Goal: Information Seeking & Learning: Learn about a topic

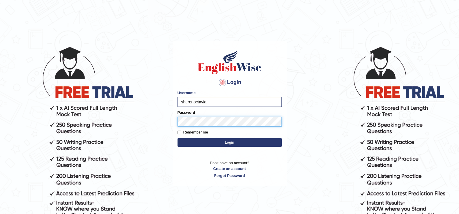
click at [178, 138] on button "Login" at bounding box center [230, 142] width 104 height 9
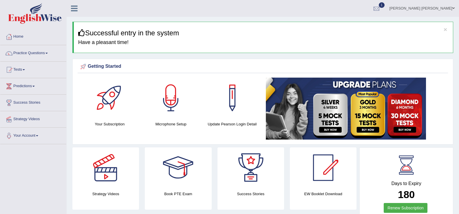
click at [385, 9] on link "1" at bounding box center [376, 7] width 17 height 15
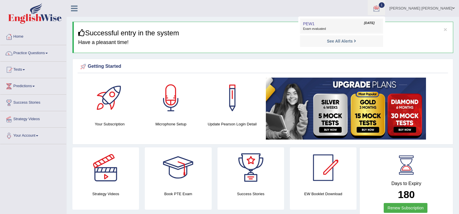
click at [349, 29] on span "Exam evaluated" at bounding box center [341, 29] width 77 height 5
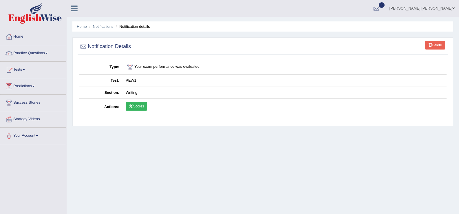
click at [143, 106] on link "Scores" at bounding box center [136, 106] width 21 height 9
click at [45, 15] on img at bounding box center [35, 13] width 54 height 21
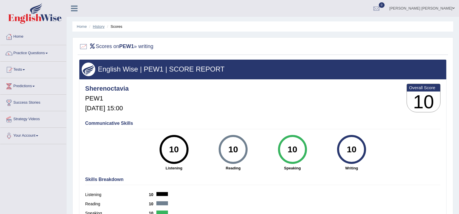
click at [98, 26] on link "History" at bounding box center [99, 26] width 12 height 4
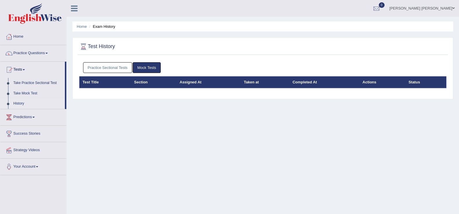
click at [118, 65] on link "Practice Sectional Tests" at bounding box center [107, 67] width 49 height 11
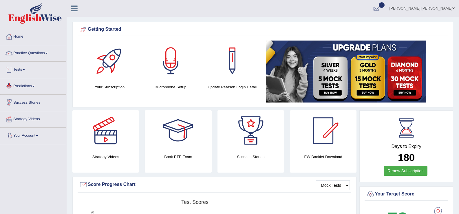
click at [32, 53] on link "Practice Questions" at bounding box center [33, 52] width 66 height 14
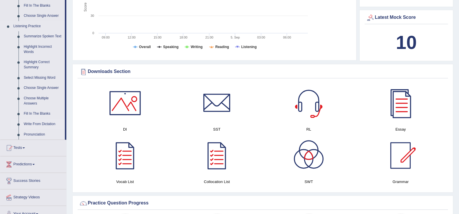
scroll to position [231, 0]
click at [46, 122] on link "Write From Dictation" at bounding box center [43, 124] width 44 height 10
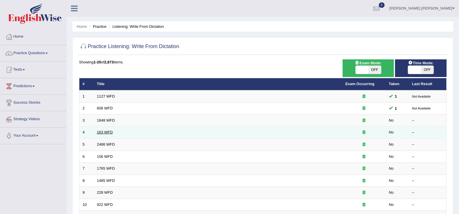
click at [102, 132] on link "163 WFD" at bounding box center [105, 132] width 16 height 4
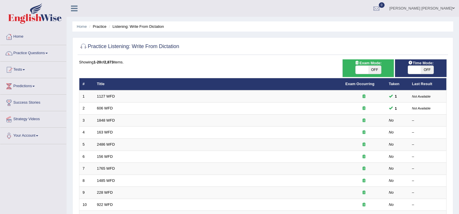
click at [417, 71] on span at bounding box center [414, 70] width 13 height 8
checkbox input "true"
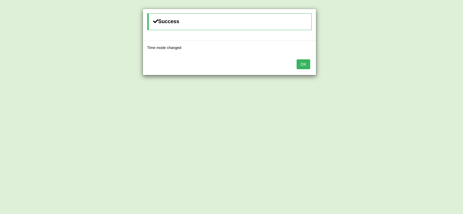
click at [299, 64] on button "OK" at bounding box center [303, 64] width 13 height 10
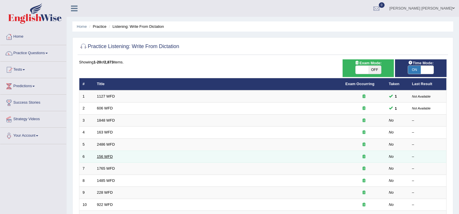
click at [98, 157] on link "156 WFD" at bounding box center [105, 156] width 16 height 4
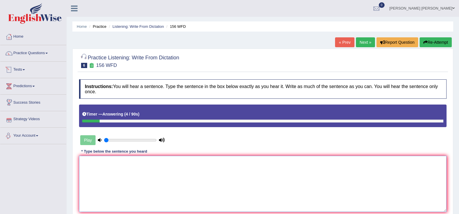
click at [282, 181] on textarea at bounding box center [263, 184] width 368 height 56
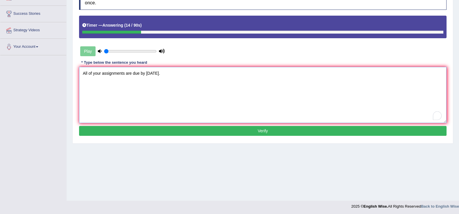
scroll to position [90, 0]
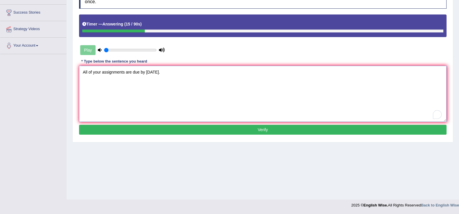
type textarea "All of your assignments are due by tomorrow."
click at [164, 131] on button "Verify" at bounding box center [263, 130] width 368 height 10
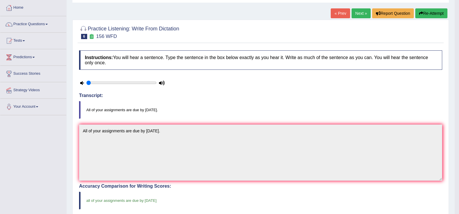
scroll to position [0, 0]
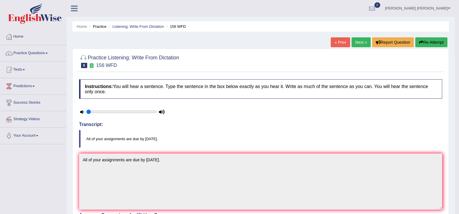
click at [358, 41] on link "Next »" at bounding box center [361, 42] width 19 height 10
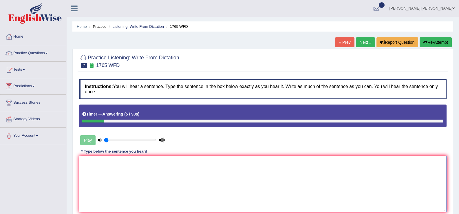
drag, startPoint x: 274, startPoint y: 180, endPoint x: 270, endPoint y: 178, distance: 3.6
click at [274, 180] on textarea at bounding box center [263, 184] width 368 height 56
click at [81, 164] on textarea "must be submitted two months in advance." at bounding box center [263, 184] width 368 height 56
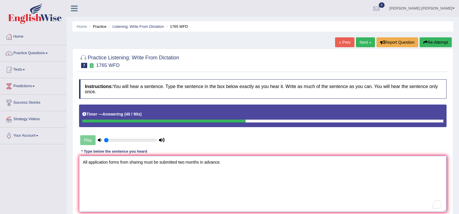
click at [120, 163] on textarea "All application forms from sharing must be submitted two months in advance." at bounding box center [263, 184] width 368 height 56
click at [109, 162] on textarea "All application forms from sharing must be submitted two months in advance." at bounding box center [263, 184] width 368 height 56
click at [108, 164] on textarea "All application form forms from sharing must be submitted two months in advance." at bounding box center [263, 184] width 368 height 56
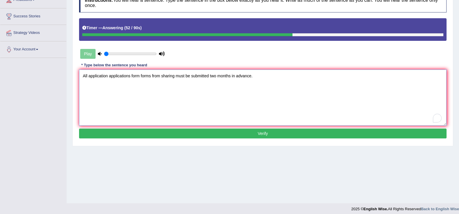
scroll to position [87, 0]
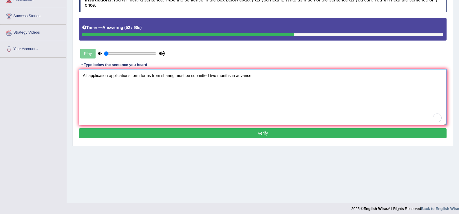
type textarea "All application applications form forms from sharing must be submitted two mont…"
click at [220, 133] on button "Verify" at bounding box center [263, 133] width 368 height 10
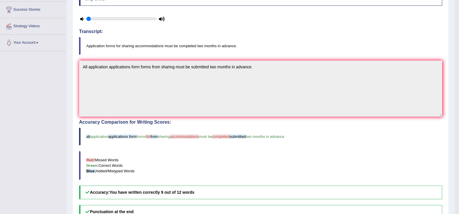
scroll to position [0, 0]
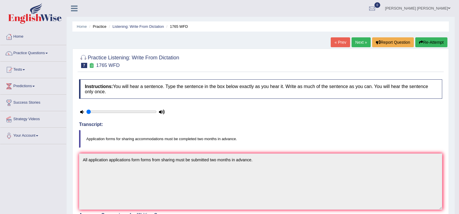
click at [362, 41] on link "Next »" at bounding box center [361, 42] width 19 height 10
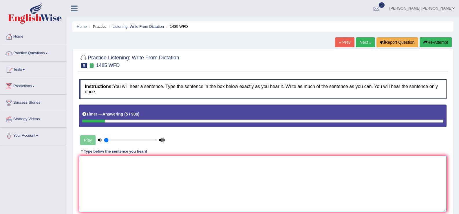
click at [194, 171] on textarea at bounding box center [263, 184] width 368 height 56
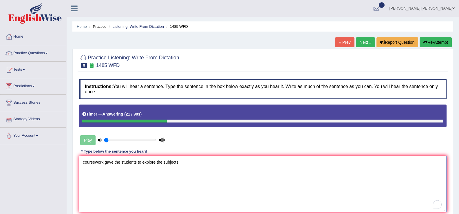
click at [85, 162] on textarea "coursework gave the students to explore the subjects." at bounding box center [263, 184] width 368 height 56
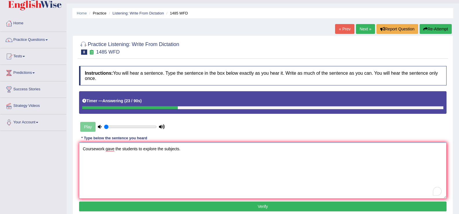
scroll to position [90, 0]
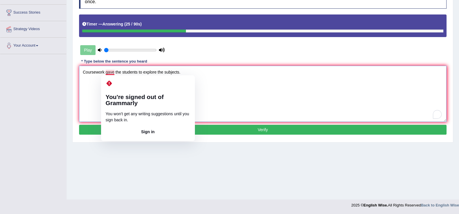
click at [104, 73] on textarea "Coursework gave the students to explore the subjects." at bounding box center [263, 94] width 368 height 56
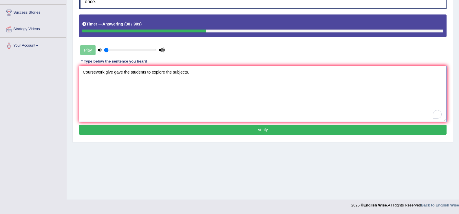
type textarea "Coursework give gave the students to explore the subjects."
click at [154, 129] on button "Verify" at bounding box center [263, 130] width 368 height 10
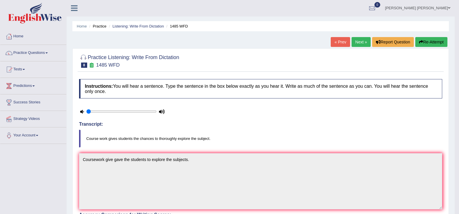
scroll to position [0, 0]
click at [352, 38] on link "Next »" at bounding box center [361, 42] width 19 height 10
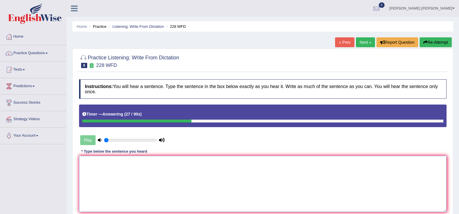
click at [208, 169] on textarea at bounding box center [263, 184] width 368 height 56
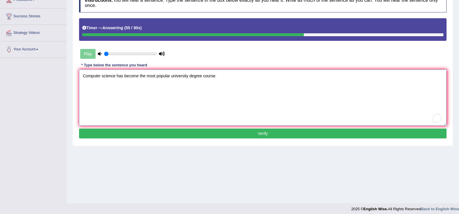
type textarea "Computer science has become the most popular university degree course."
click at [189, 135] on button "Verify" at bounding box center [263, 134] width 368 height 10
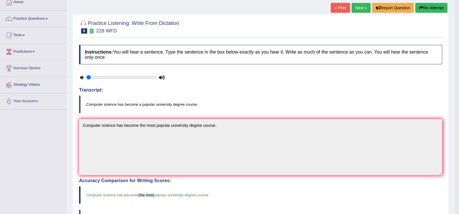
scroll to position [34, 0]
click at [363, 8] on link "Next »" at bounding box center [361, 8] width 19 height 10
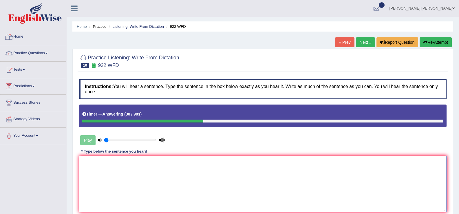
click at [111, 175] on textarea at bounding box center [263, 184] width 368 height 56
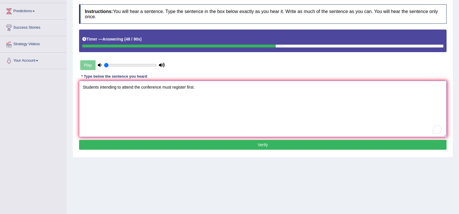
scroll to position [90, 0]
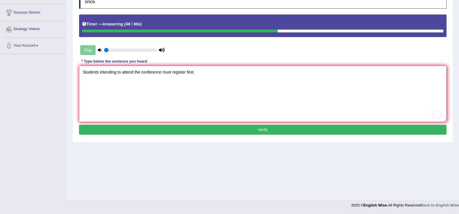
type textarea "Students intending to attend the conference must register first."
click at [216, 127] on button "Verify" at bounding box center [263, 130] width 368 height 10
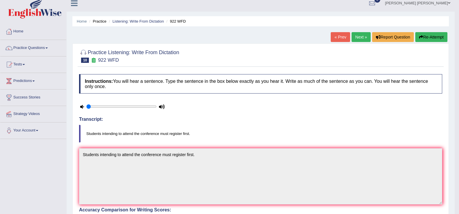
scroll to position [5, 0]
click at [358, 39] on link "Next »" at bounding box center [361, 37] width 19 height 10
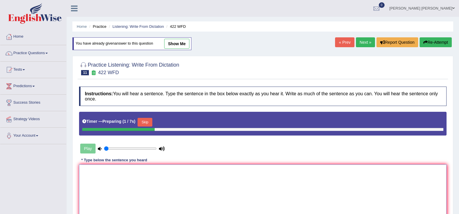
click at [256, 176] on textarea at bounding box center [263, 192] width 368 height 56
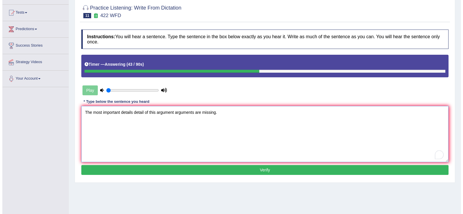
scroll to position [57, 0]
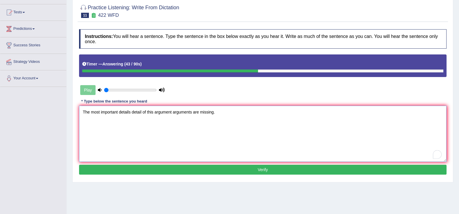
type textarea "The most important details detail of this argument arguments are missing."
click at [206, 169] on button "Verify" at bounding box center [263, 170] width 368 height 10
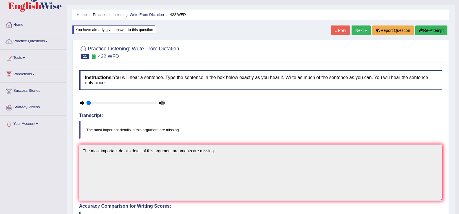
scroll to position [0, 0]
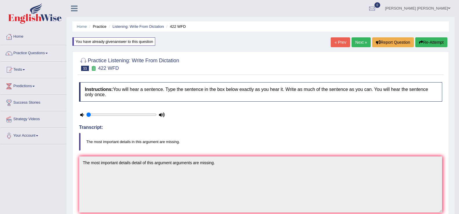
click at [357, 44] on link "Next »" at bounding box center [361, 42] width 19 height 10
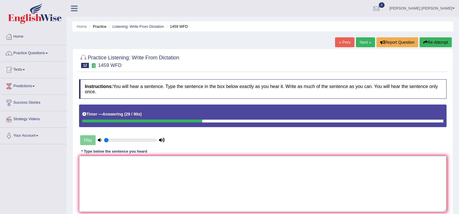
click at [223, 192] on textarea at bounding box center [263, 184] width 368 height 56
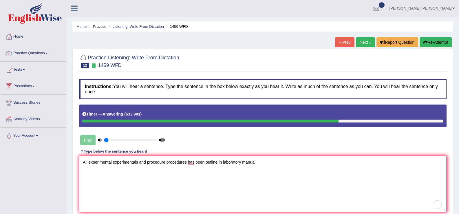
drag, startPoint x: 138, startPoint y: 163, endPoint x: 114, endPoint y: 164, distance: 24.3
click at [114, 164] on textarea "All experimental experimentals and procedure procedures has been outline in lab…" at bounding box center [263, 184] width 368 height 56
drag, startPoint x: 159, startPoint y: 162, endPoint x: 141, endPoint y: 164, distance: 18.6
click at [141, 164] on textarea "All experimental and procedure procedures has been outline in laboratory manual." at bounding box center [263, 184] width 368 height 56
click at [142, 163] on textarea "All experimental and procedure s has been outline in laboratory manual." at bounding box center [263, 184] width 368 height 56
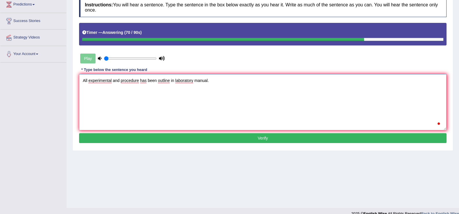
scroll to position [90, 0]
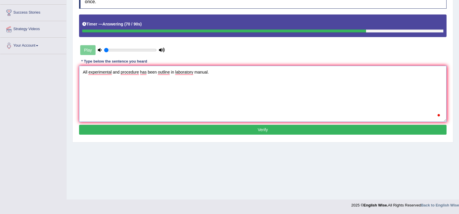
type textarea "All experimental and procedure has been outline in laboratory manual."
click at [202, 131] on button "Verify" at bounding box center [263, 130] width 368 height 10
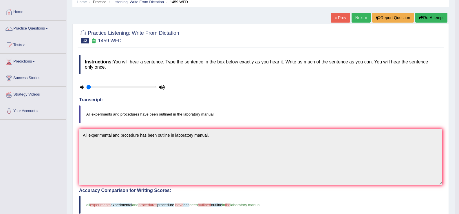
scroll to position [0, 0]
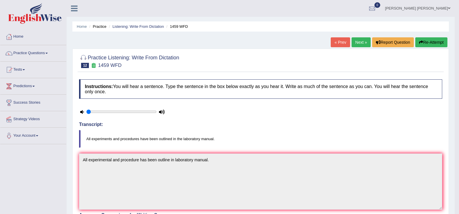
click at [364, 41] on link "Next »" at bounding box center [361, 42] width 19 height 10
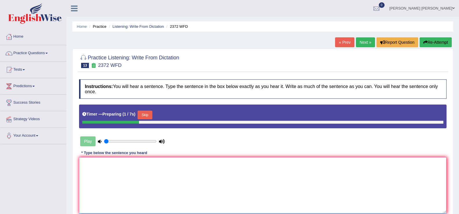
click at [254, 182] on textarea at bounding box center [263, 185] width 368 height 56
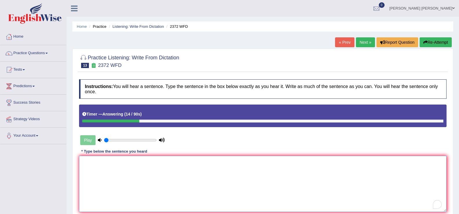
click at [182, 187] on textarea "To enrich screen reader interactions, please activate Accessibility in Grammarl…" at bounding box center [263, 184] width 368 height 56
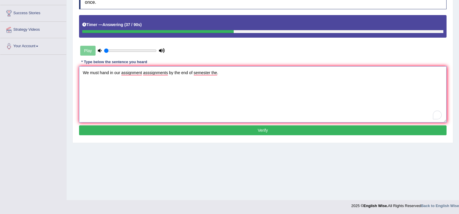
scroll to position [90, 0]
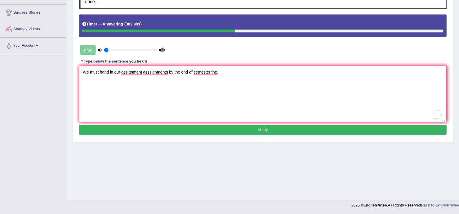
type textarea "We must hand in our assignment asssignments by the end of semester the."
click at [231, 128] on button "Verify" at bounding box center [263, 130] width 368 height 10
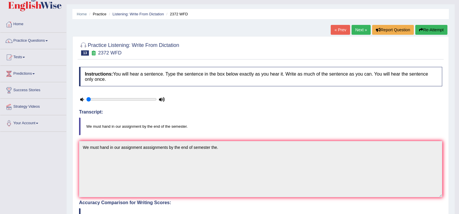
scroll to position [0, 0]
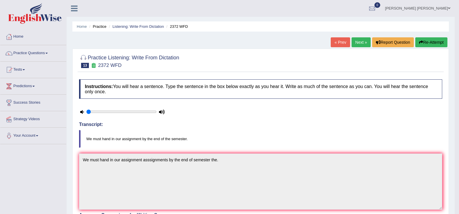
click at [353, 43] on link "Next »" at bounding box center [361, 42] width 19 height 10
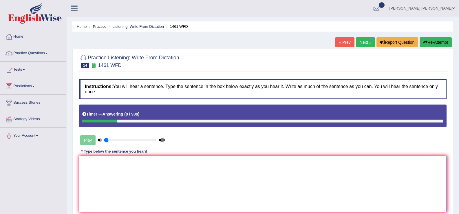
click at [121, 177] on textarea at bounding box center [263, 184] width 368 height 56
click at [109, 162] on textarea "My sister runs a business" at bounding box center [263, 184] width 368 height 56
click at [140, 161] on textarea "My sister runs run a business" at bounding box center [263, 184] width 368 height 56
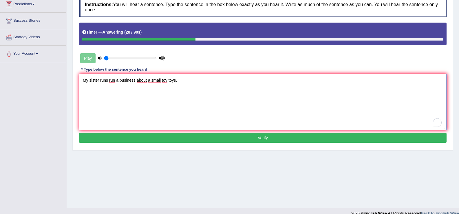
scroll to position [90, 0]
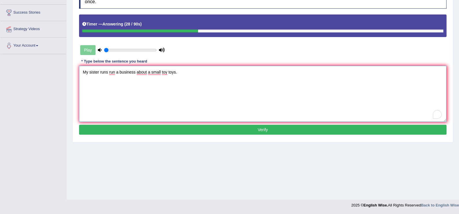
type textarea "My sister runs run a business about a small toy toys."
click at [202, 128] on button "Verify" at bounding box center [263, 130] width 368 height 10
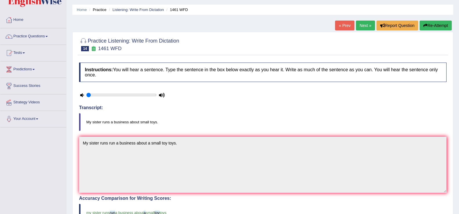
scroll to position [0, 0]
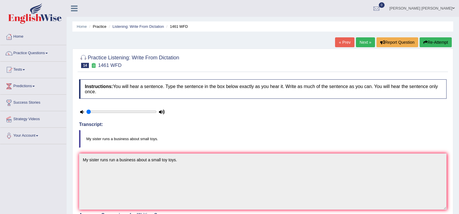
click at [364, 39] on link "Next »" at bounding box center [365, 42] width 19 height 10
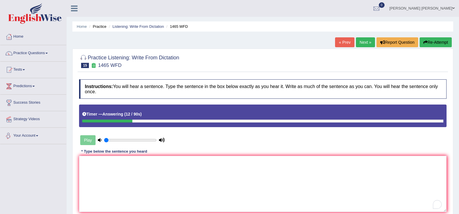
click at [131, 194] on textarea "To enrich screen reader interactions, please activate Accessibility in Grammarl…" at bounding box center [263, 184] width 368 height 56
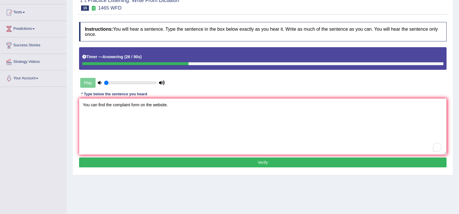
scroll to position [58, 0]
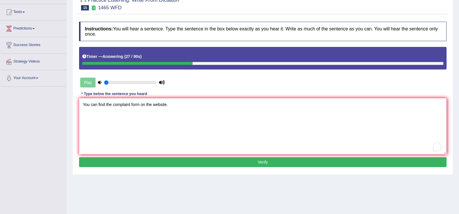
type textarea "You can find the complaint form on the website."
click at [149, 162] on button "Verify" at bounding box center [263, 162] width 368 height 10
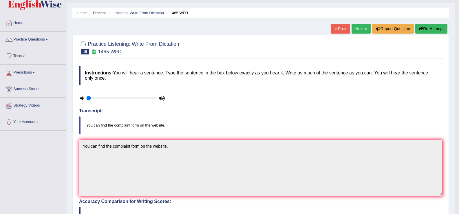
scroll to position [0, 0]
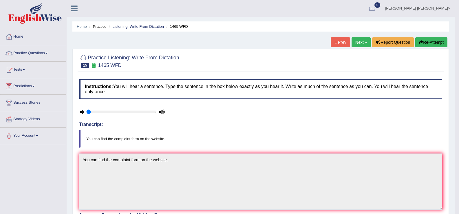
click at [354, 44] on link "Next »" at bounding box center [361, 42] width 19 height 10
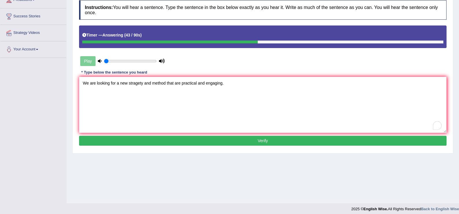
scroll to position [87, 0]
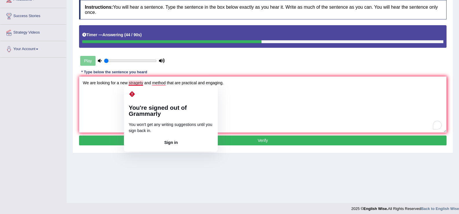
click at [141, 83] on textarea "We are looking for a new stragety and method that are practical and engaging." at bounding box center [263, 104] width 368 height 56
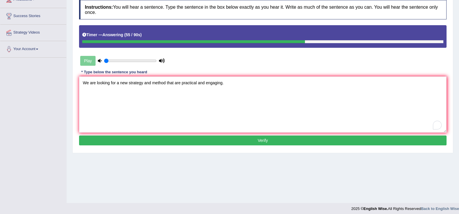
type textarea "We are looking for a new strategy and method that are practical and engaging."
click at [180, 142] on button "Verify" at bounding box center [263, 141] width 368 height 10
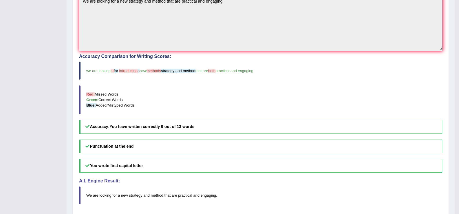
scroll to position [181, 0]
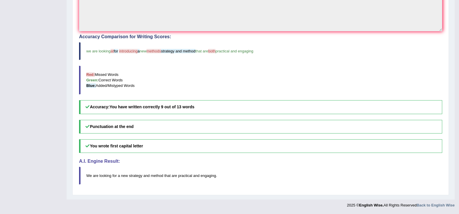
click at [118, 52] on span "for" at bounding box center [116, 51] width 4 height 4
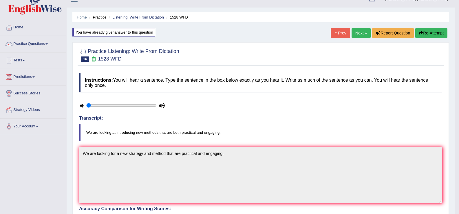
scroll to position [0, 0]
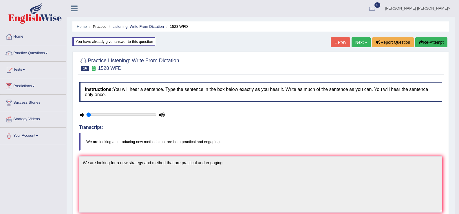
click at [357, 44] on link "Next »" at bounding box center [361, 42] width 19 height 10
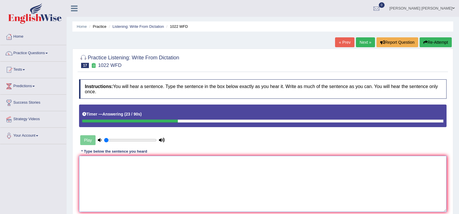
click at [171, 191] on textarea at bounding box center [263, 184] width 368 height 56
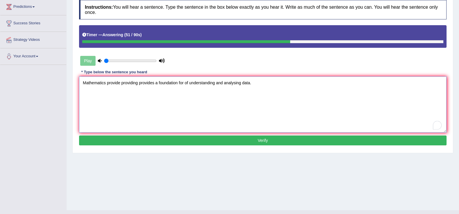
scroll to position [90, 0]
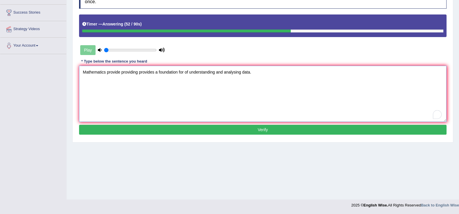
type textarea "Mathematics provide providing provides a foundation for of understanding and an…"
click at [197, 129] on button "Verify" at bounding box center [263, 130] width 368 height 10
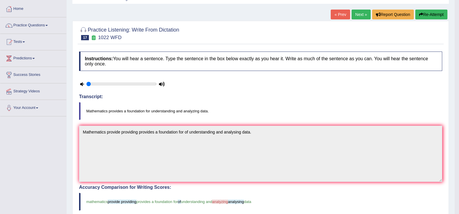
scroll to position [0, 0]
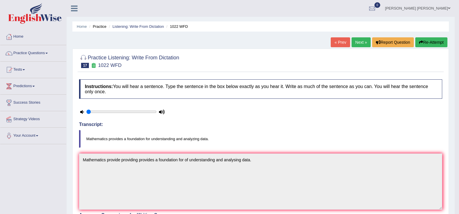
click at [362, 46] on link "Next »" at bounding box center [361, 42] width 19 height 10
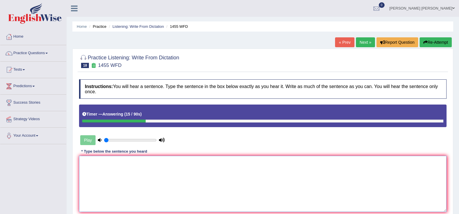
drag, startPoint x: 198, startPoint y: 188, endPoint x: 197, endPoint y: 185, distance: 3.1
click at [198, 187] on textarea at bounding box center [263, 184] width 368 height 56
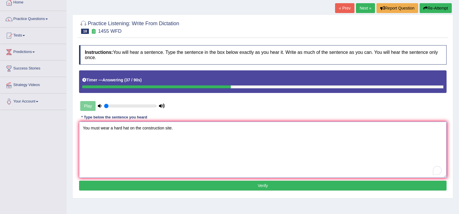
scroll to position [34, 0]
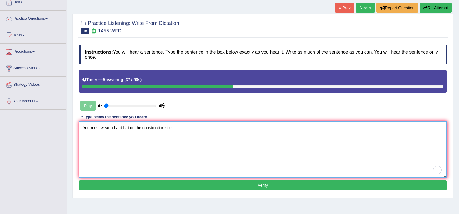
type textarea "You must wear a hard hat on the construction site."
click at [241, 188] on button "Verify" at bounding box center [263, 185] width 368 height 10
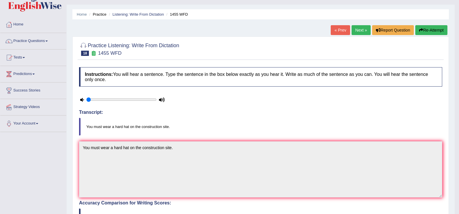
scroll to position [12, 0]
click at [356, 32] on link "Next »" at bounding box center [361, 30] width 19 height 10
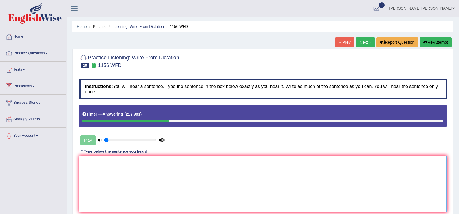
click at [116, 177] on textarea at bounding box center [263, 184] width 368 height 56
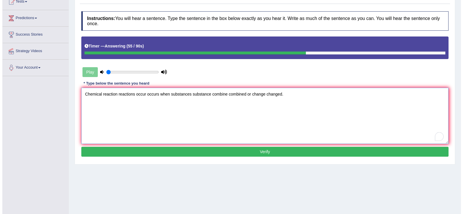
scroll to position [90, 0]
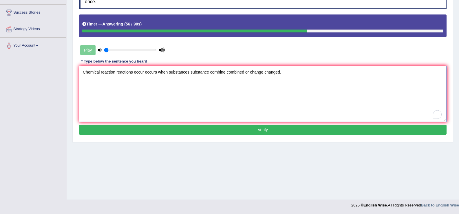
type textarea "Chemical reaction reactions occur occurs when substances substance combine comb…"
click at [229, 134] on button "Verify" at bounding box center [263, 130] width 368 height 10
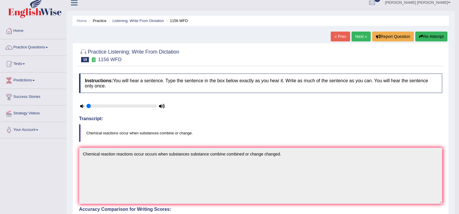
scroll to position [6, 0]
click at [364, 36] on link "Next »" at bounding box center [361, 37] width 19 height 10
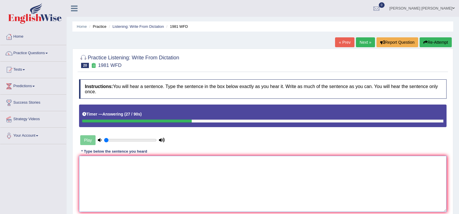
click at [244, 190] on textarea at bounding box center [263, 184] width 368 height 56
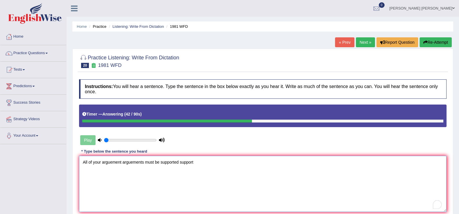
click at [112, 164] on textarea "All of your arguement arguements must be supported support" at bounding box center [263, 184] width 368 height 56
click at [131, 162] on textarea "All of your argument arguements must be supported support" at bounding box center [263, 184] width 368 height 56
click at [198, 162] on textarea "All of your argument arguments must be supported support" at bounding box center [263, 184] width 368 height 56
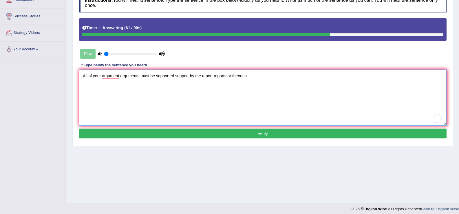
scroll to position [87, 0]
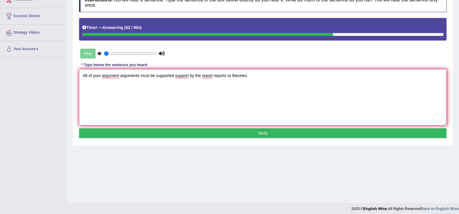
type textarea "All of your argument arguments must be supported support by the report reports …"
click at [244, 135] on button "Verify" at bounding box center [263, 133] width 368 height 10
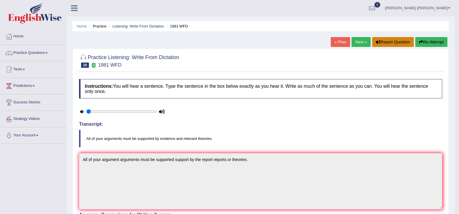
scroll to position [0, 0]
click at [363, 42] on link "Next »" at bounding box center [361, 42] width 19 height 10
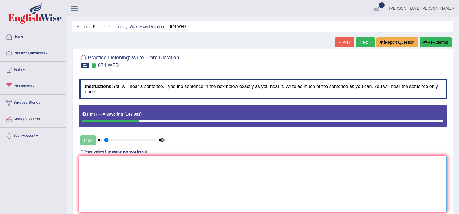
click at [188, 186] on textarea at bounding box center [263, 184] width 368 height 56
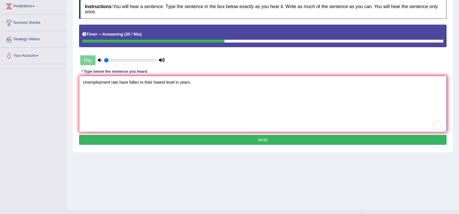
scroll to position [87, 0]
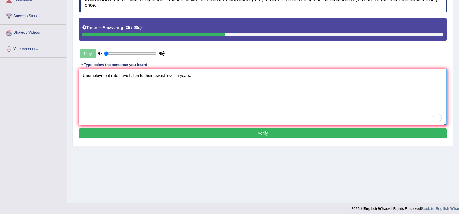
type textarea "Unemployment rate have fallen to their lowest level in years."
click at [193, 129] on button "Verify" at bounding box center [263, 133] width 368 height 10
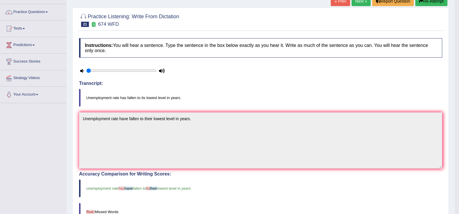
scroll to position [0, 0]
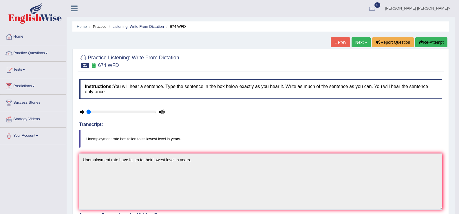
click at [354, 40] on link "Next »" at bounding box center [361, 42] width 19 height 10
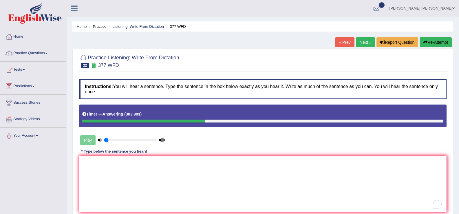
click at [116, 159] on textarea "To enrich screen reader interactions, please activate Accessibility in Grammarl…" at bounding box center [263, 184] width 368 height 56
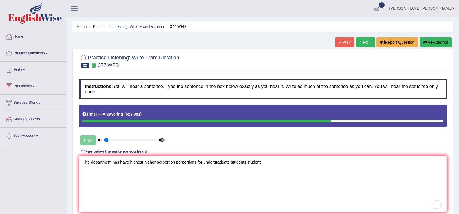
click at [231, 162] on textarea "The department has have highest higher porportion porportions for undergraduate…" at bounding box center [263, 184] width 368 height 56
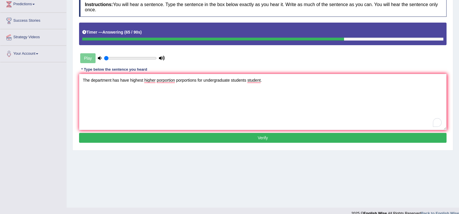
scroll to position [90, 0]
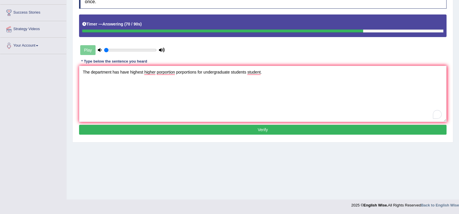
type textarea "The department has have highest higher porportion porportions for undergraduate…"
click at [235, 126] on button "Verify" at bounding box center [263, 130] width 368 height 10
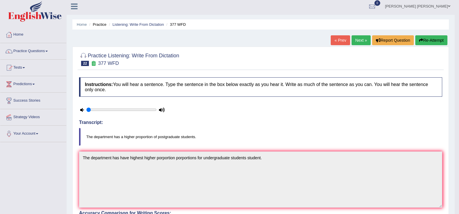
scroll to position [0, 0]
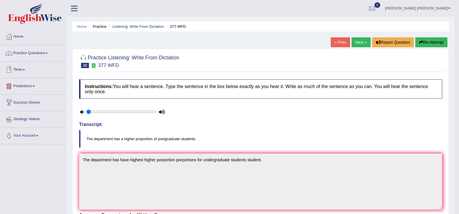
click at [17, 68] on link "Tests" at bounding box center [33, 69] width 66 height 14
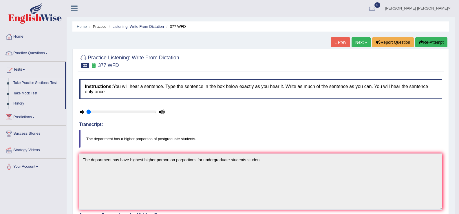
click at [39, 84] on link "Take Practice Sectional Test" at bounding box center [38, 83] width 54 height 10
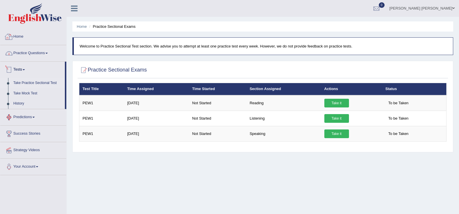
click at [36, 50] on link "Practice Questions" at bounding box center [33, 52] width 66 height 14
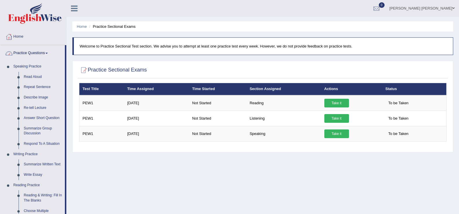
click at [34, 50] on link "Practice Questions" at bounding box center [32, 52] width 65 height 14
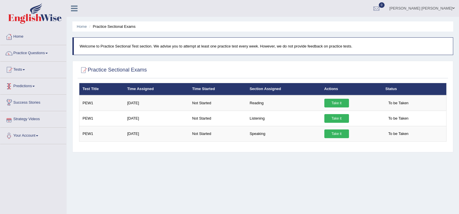
click at [31, 88] on link "Predictions" at bounding box center [33, 85] width 66 height 14
click at [23, 73] on link "Tests" at bounding box center [33, 69] width 66 height 14
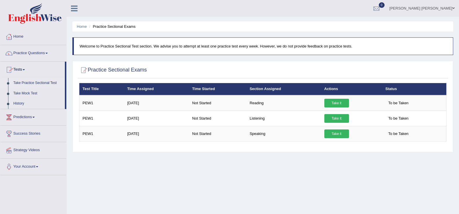
click at [38, 83] on link "Take Practice Sectional Test" at bounding box center [38, 83] width 54 height 10
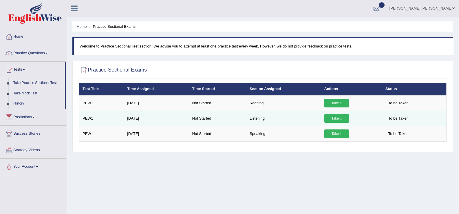
click at [342, 118] on link "Take it" at bounding box center [336, 118] width 25 height 9
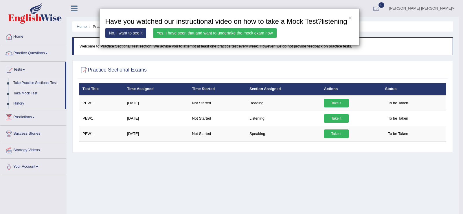
click at [200, 32] on link "Yes, I have seen that and want to undertake the mock exam now" at bounding box center [215, 33] width 124 height 10
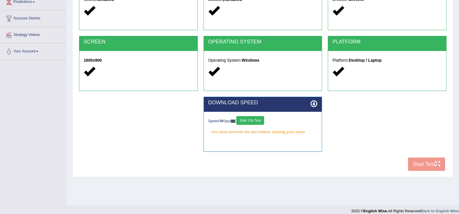
scroll to position [90, 0]
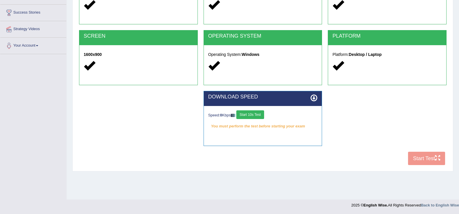
click at [255, 116] on button "Start 10s Test" at bounding box center [250, 114] width 28 height 9
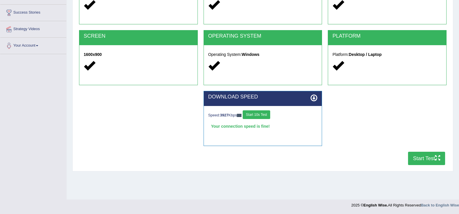
click at [418, 158] on button "Start Test" at bounding box center [426, 158] width 37 height 13
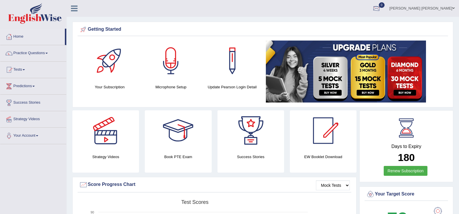
click at [381, 7] on div at bounding box center [376, 8] width 9 height 9
click at [353, 23] on strong "See All Alerts" at bounding box center [340, 24] width 26 height 5
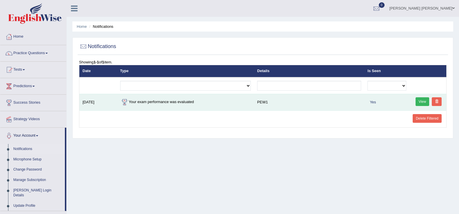
click at [426, 102] on link "View" at bounding box center [423, 101] width 14 height 9
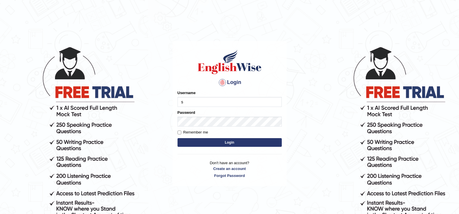
type input "sherenoctavia"
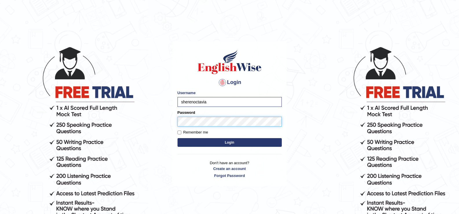
click at [178, 138] on button "Login" at bounding box center [230, 142] width 104 height 9
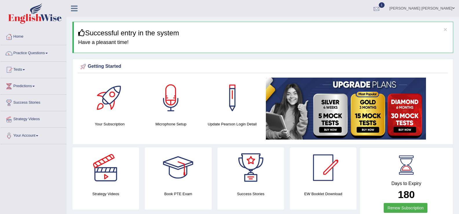
click at [381, 7] on div at bounding box center [376, 8] width 9 height 9
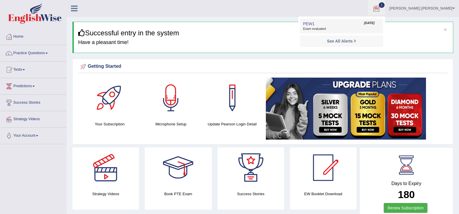
click at [365, 27] on span "Exam evaluated" at bounding box center [341, 29] width 77 height 5
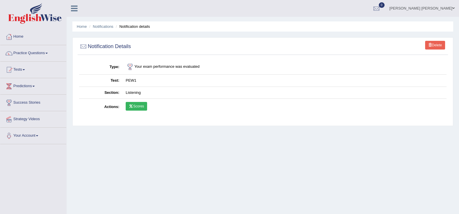
click at [137, 104] on link "Scores" at bounding box center [136, 106] width 21 height 9
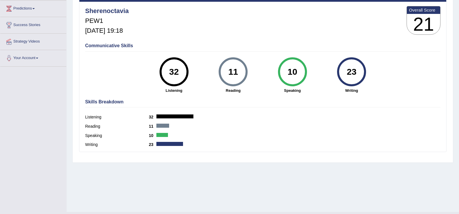
scroll to position [90, 0]
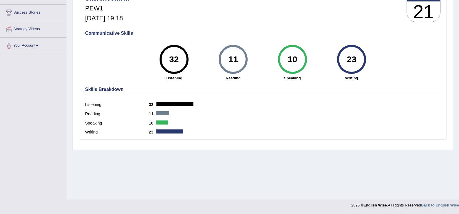
click at [124, 34] on h4 "Communicative Skills" at bounding box center [262, 33] width 355 height 5
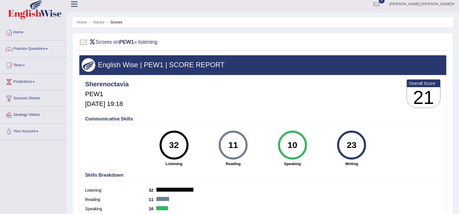
scroll to position [4, 0]
